Goal: Task Accomplishment & Management: Use online tool/utility

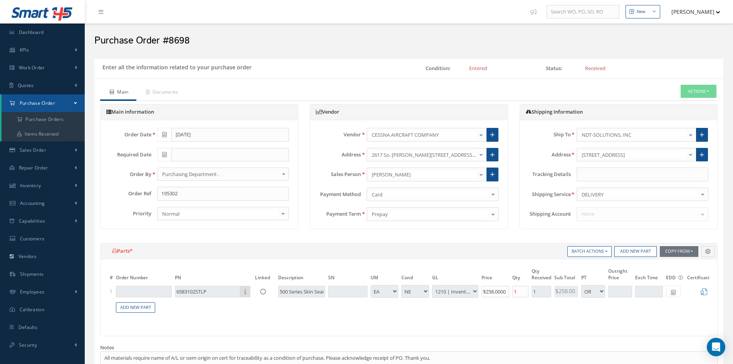
select select "1"
select select "5"
select select "7"
select select "1"
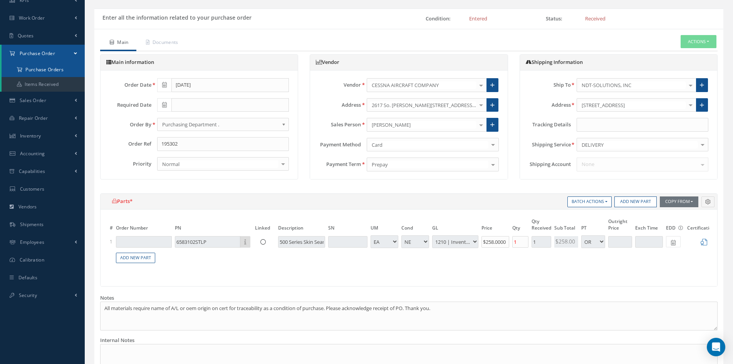
scroll to position [50, 0]
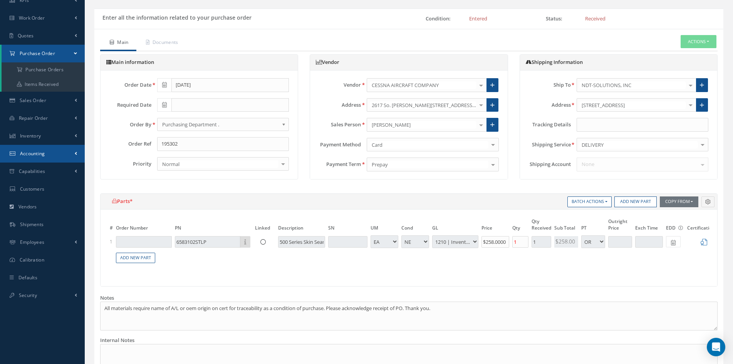
click at [35, 157] on link "Accounting" at bounding box center [42, 154] width 85 height 18
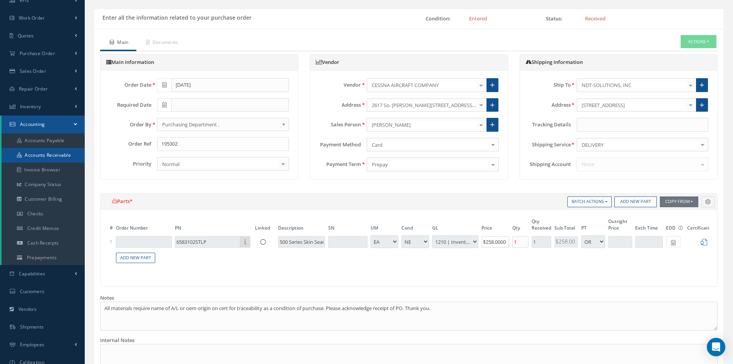
click at [42, 155] on link "Accounts Receivable" at bounding box center [43, 155] width 83 height 15
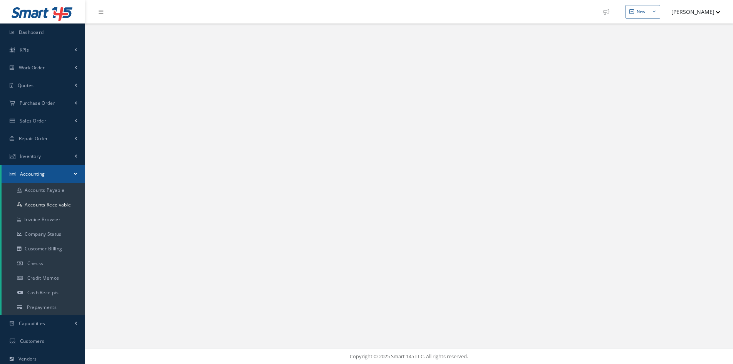
select select "25"
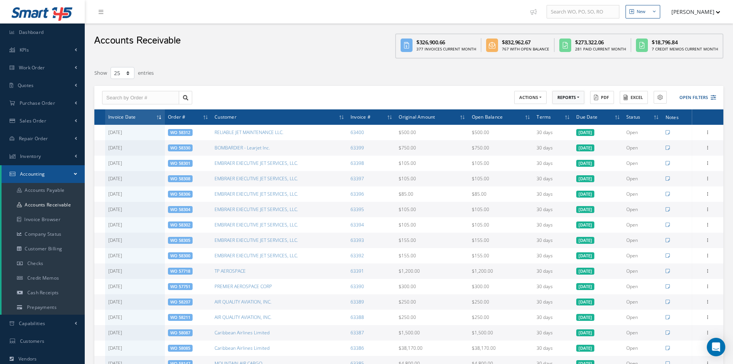
click at [564, 99] on button "REPORTS" at bounding box center [568, 97] width 32 height 13
click at [565, 110] on link "A/R Aging" at bounding box center [583, 110] width 62 height 10
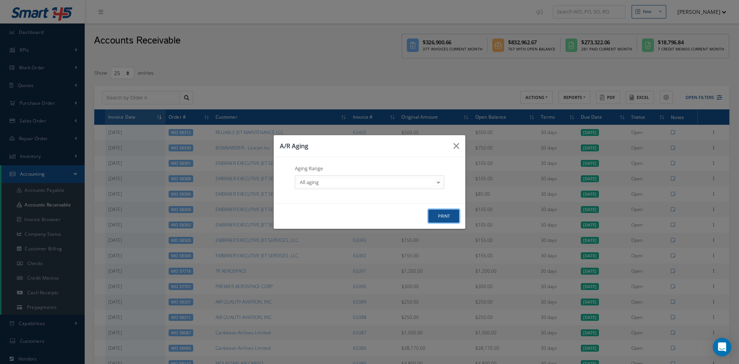
click at [0, 0] on button "print" at bounding box center [0, 0] width 0 height 0
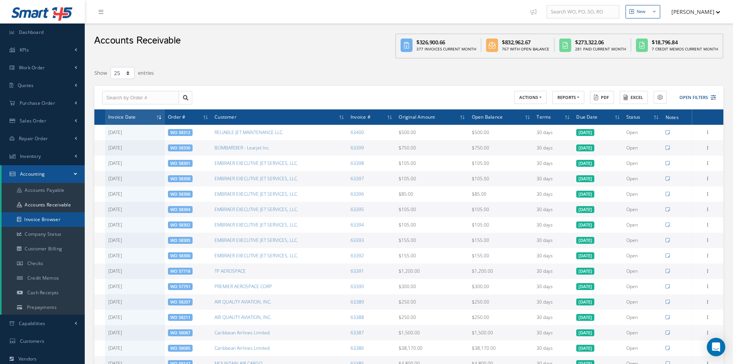
click at [52, 222] on link "Invoice Browser" at bounding box center [43, 219] width 83 height 15
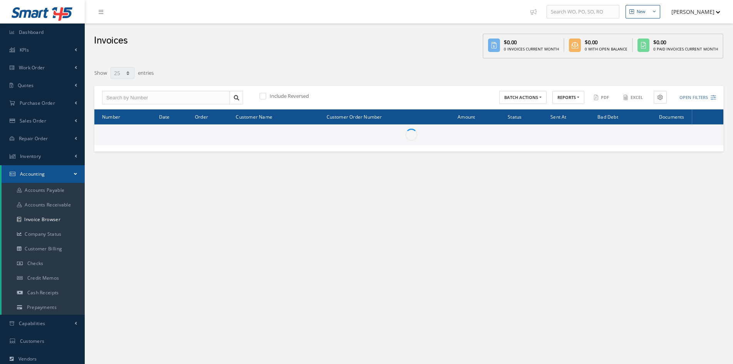
select select "25"
